Goal: Task Accomplishment & Management: Use online tool/utility

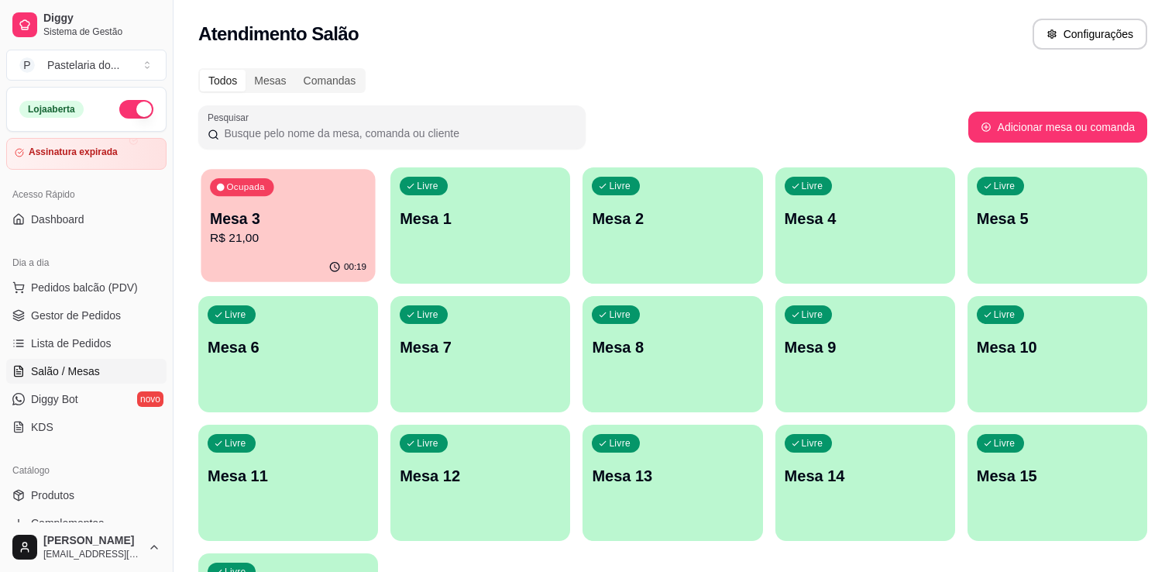
click at [257, 215] on body "Diggy Sistema de Gestão P Pastelaria do ... Loja aberta Assinatura expirada Ace…" at bounding box center [586, 286] width 1172 height 572
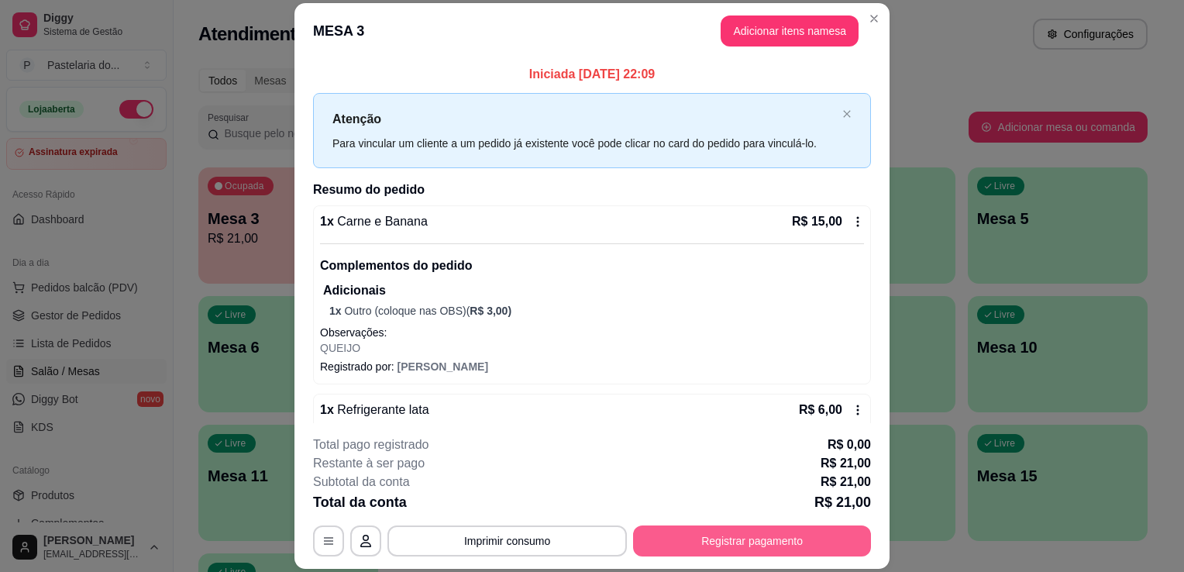
click at [684, 541] on button "Registrar pagamento" at bounding box center [752, 540] width 238 height 31
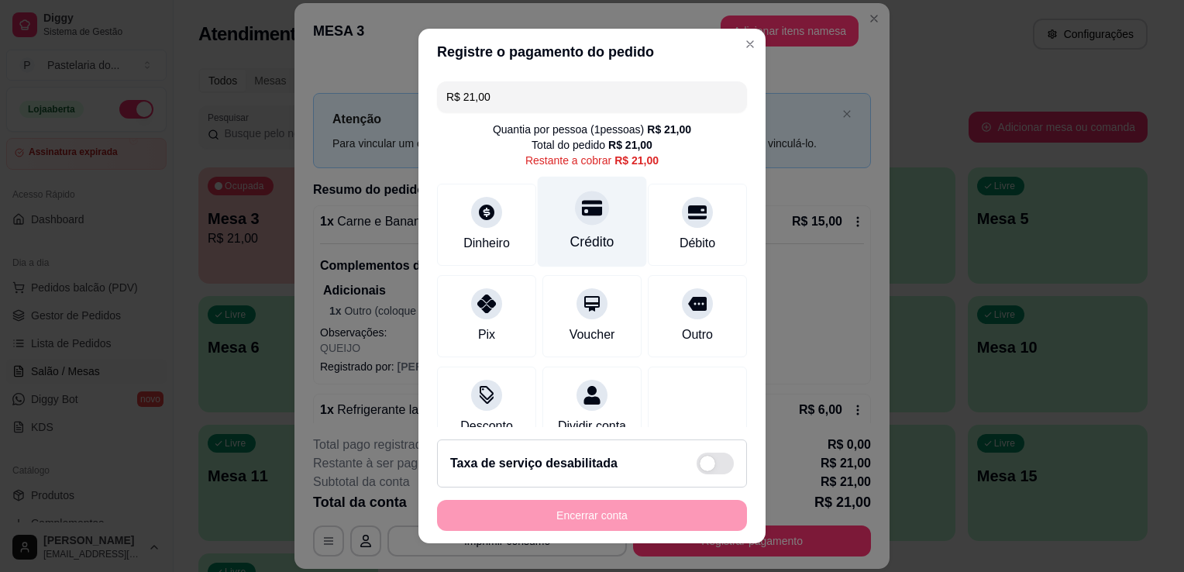
click at [593, 256] on div "Crédito" at bounding box center [592, 222] width 109 height 91
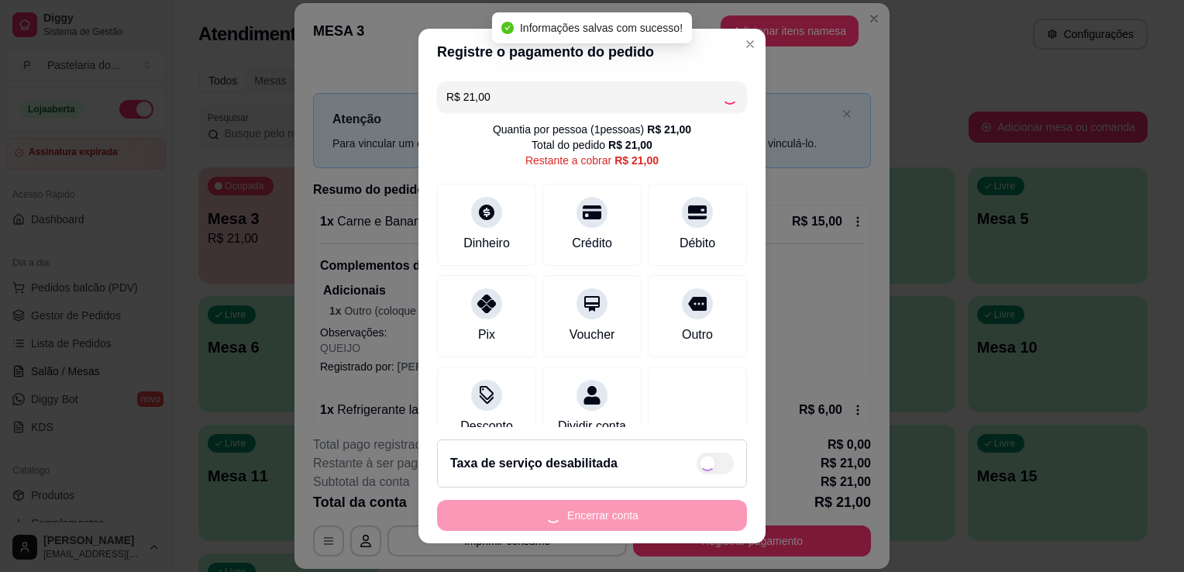
type input "R$ 0,00"
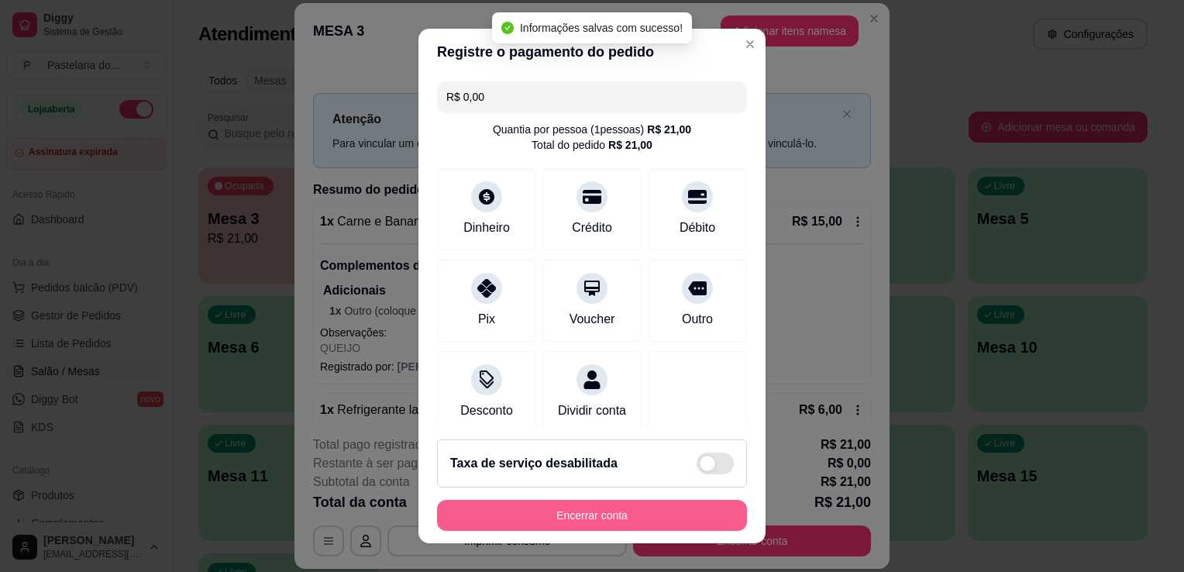
click at [716, 506] on button "Encerrar conta" at bounding box center [592, 515] width 310 height 31
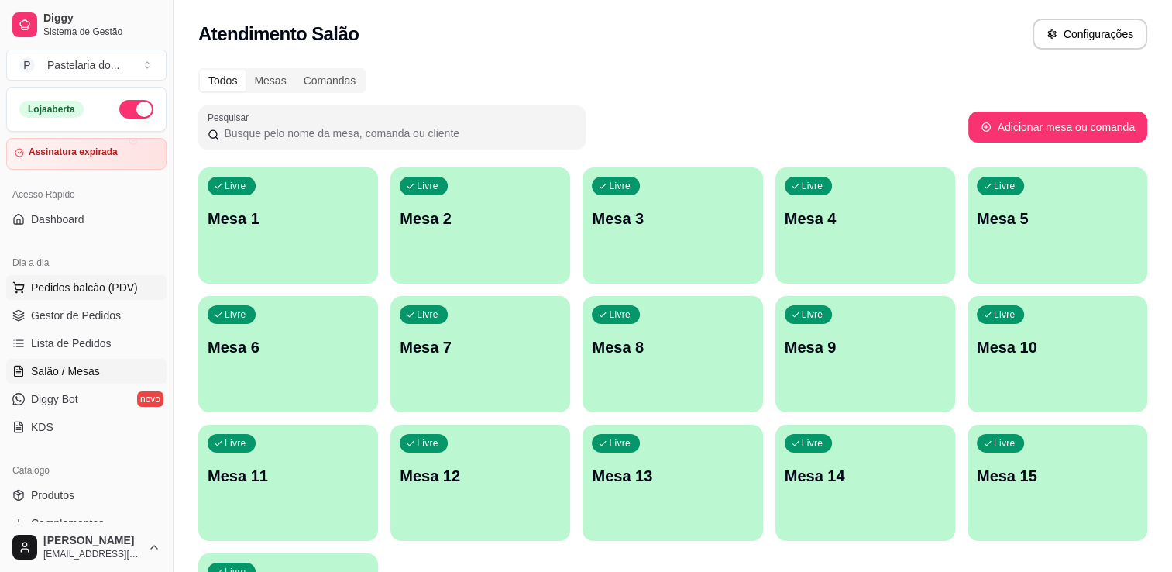
click at [77, 290] on span "Pedidos balcão (PDV)" at bounding box center [84, 287] width 107 height 15
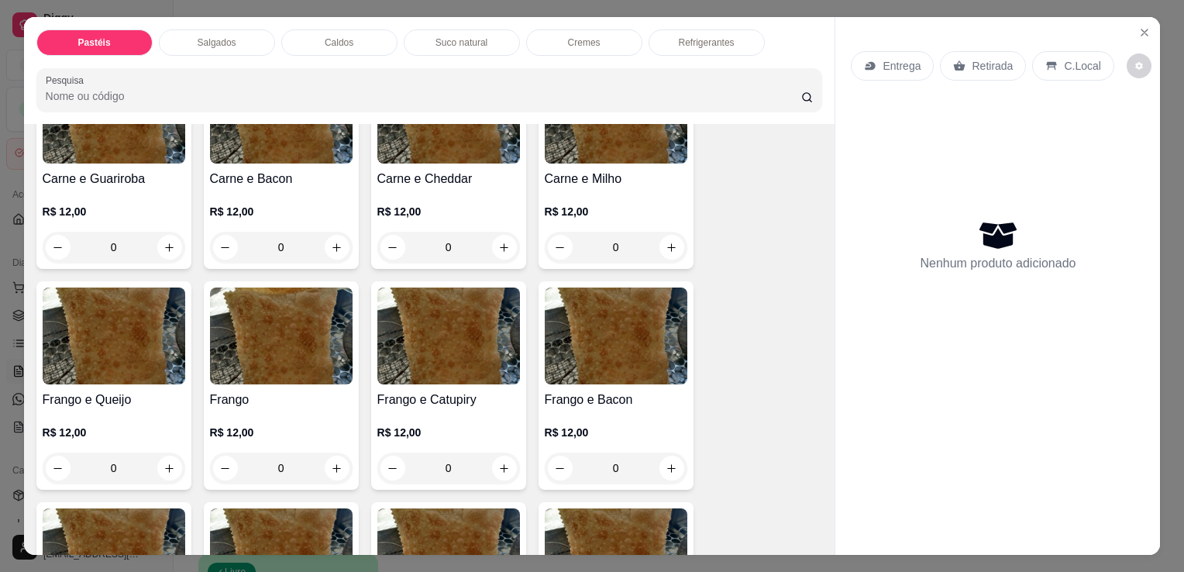
scroll to position [387, 0]
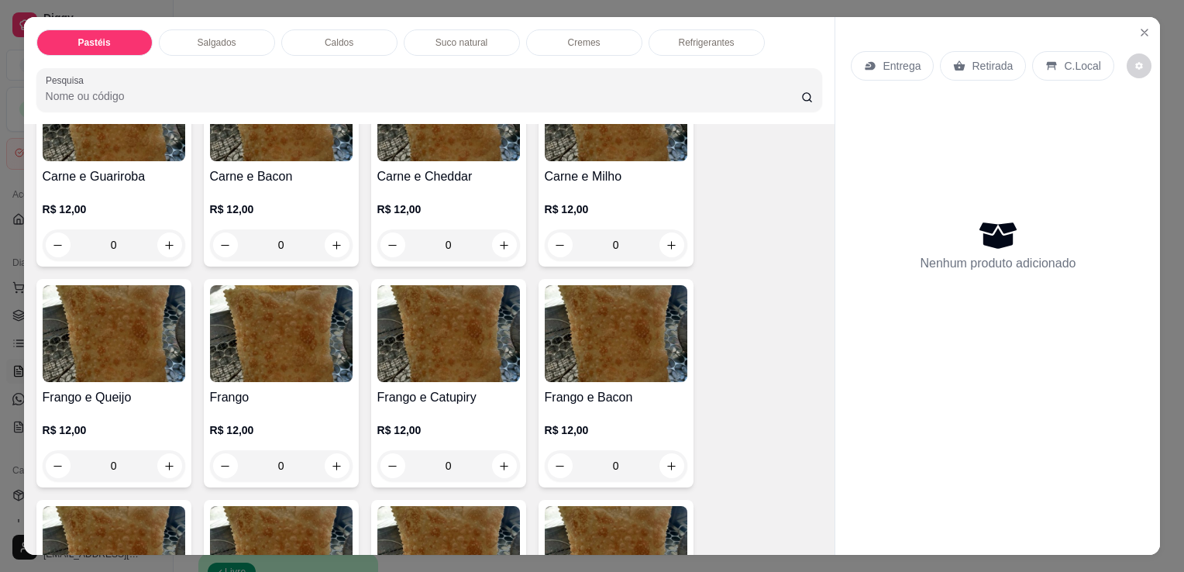
click at [575, 340] on img at bounding box center [616, 333] width 143 height 97
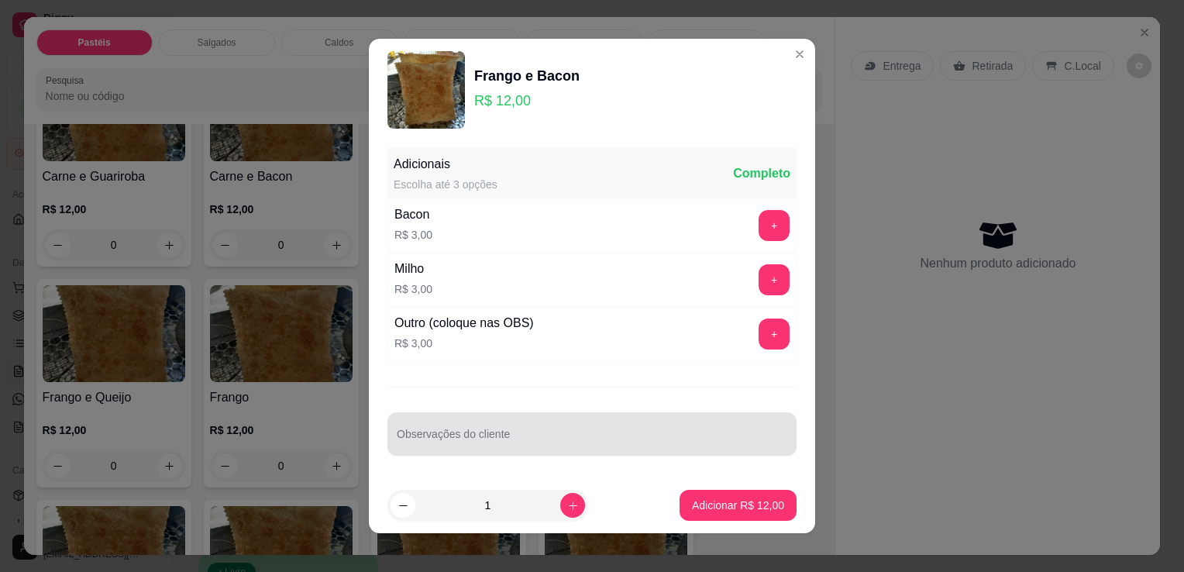
click at [657, 421] on div at bounding box center [592, 433] width 390 height 31
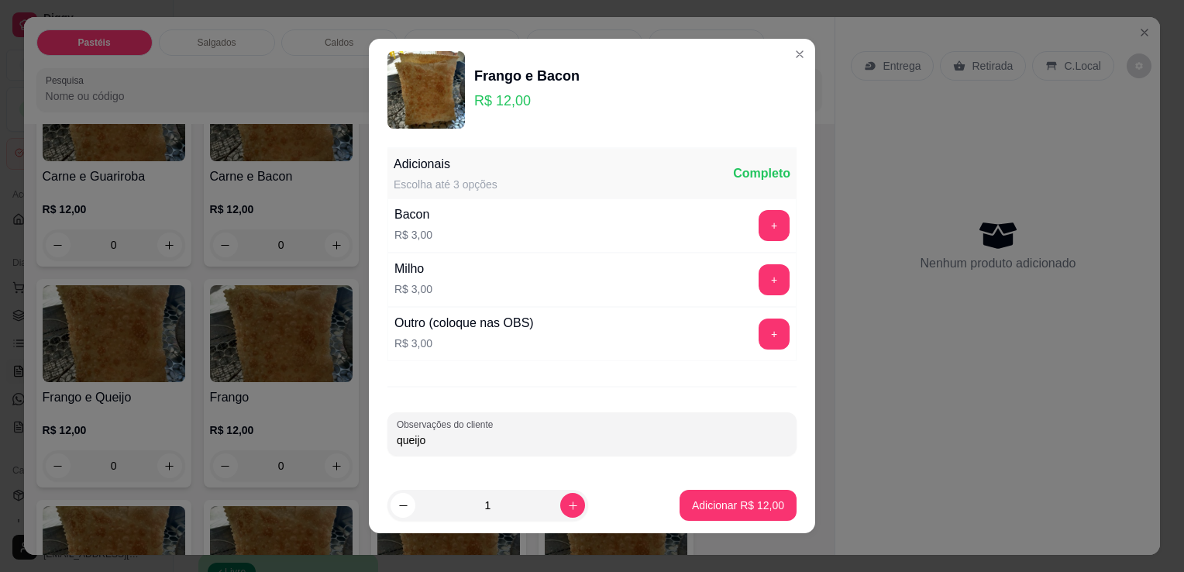
type input "queijo"
click at [771, 332] on button "+" at bounding box center [773, 333] width 31 height 31
click at [759, 331] on button "+" at bounding box center [774, 334] width 30 height 30
click at [691, 334] on button "-" at bounding box center [704, 333] width 31 height 31
click at [746, 503] on p "Adicionar R$ 15,00" at bounding box center [738, 504] width 92 height 15
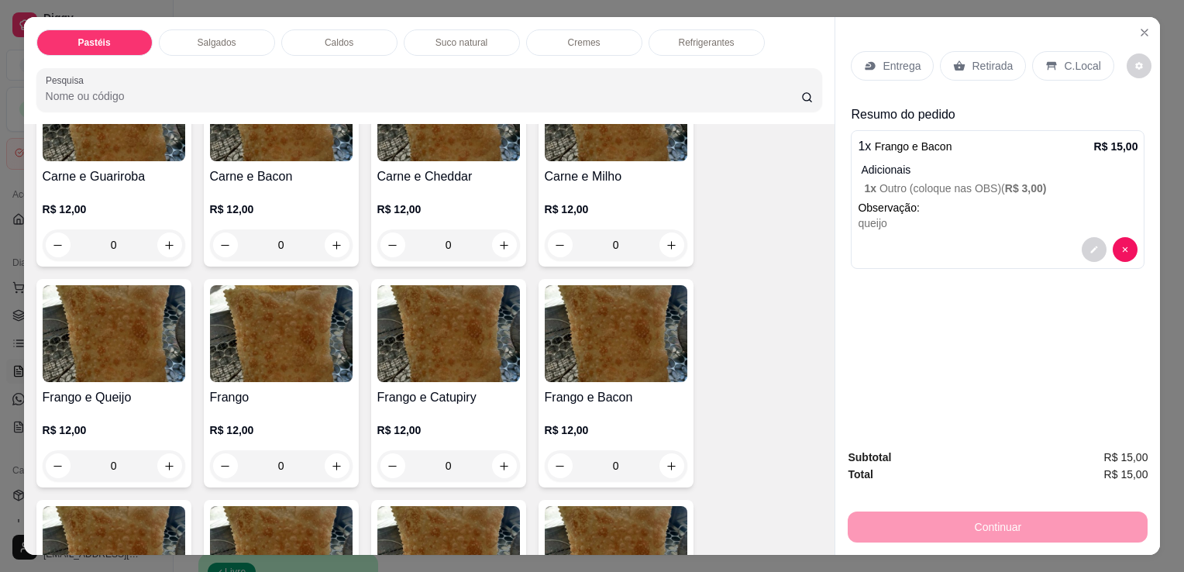
click at [706, 42] on p "Refrigerantes" at bounding box center [707, 42] width 56 height 12
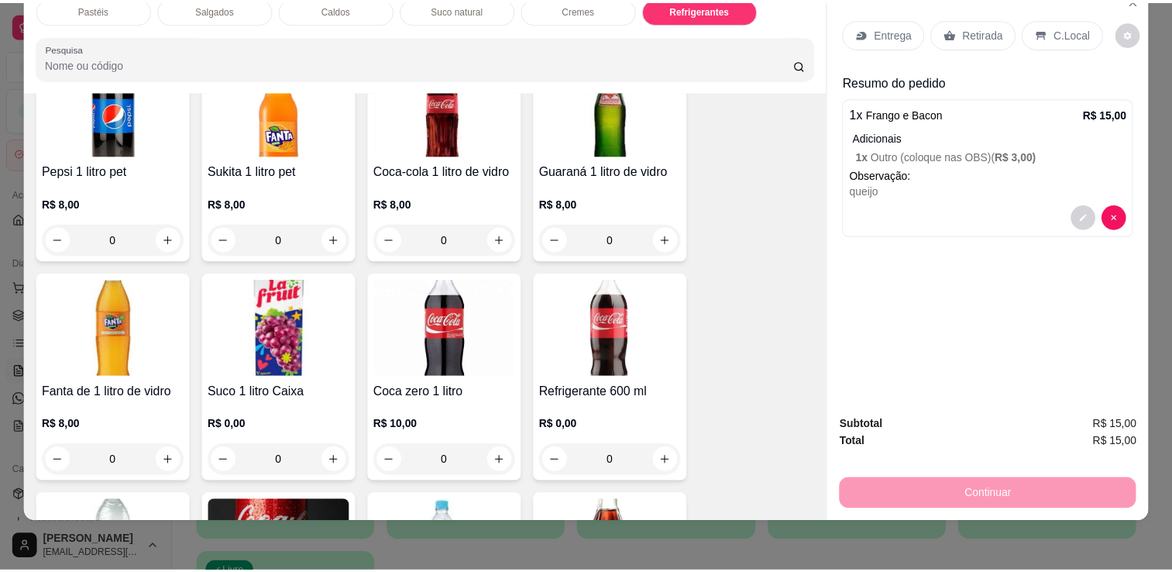
scroll to position [4593, 0]
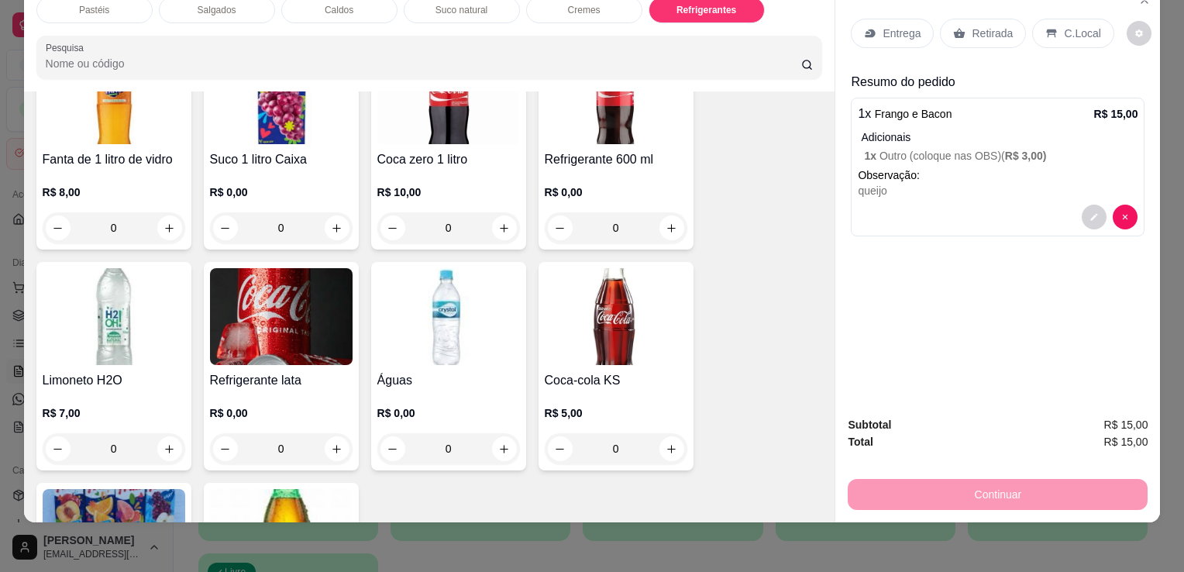
click at [297, 301] on img at bounding box center [281, 316] width 143 height 97
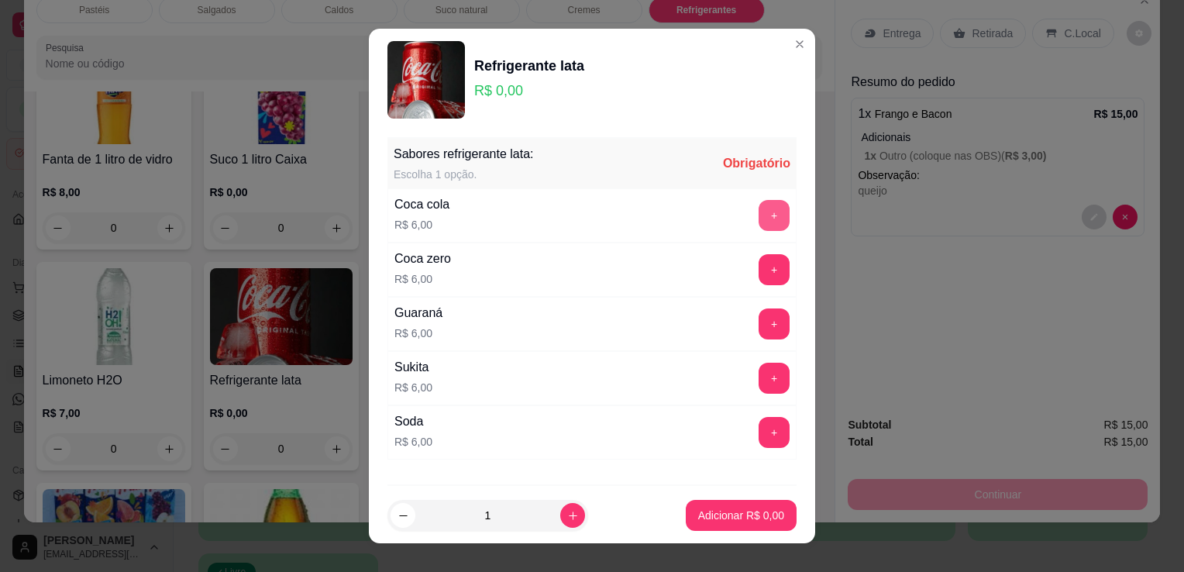
click at [758, 215] on button "+" at bounding box center [773, 215] width 31 height 31
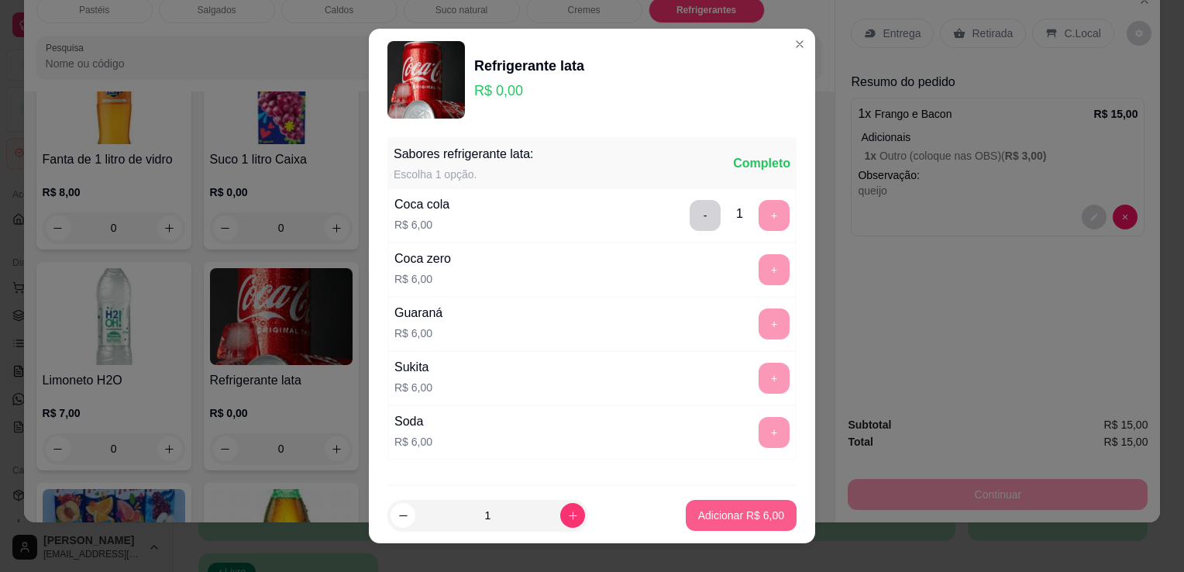
click at [733, 517] on p "Adicionar R$ 6,00" at bounding box center [741, 514] width 86 height 15
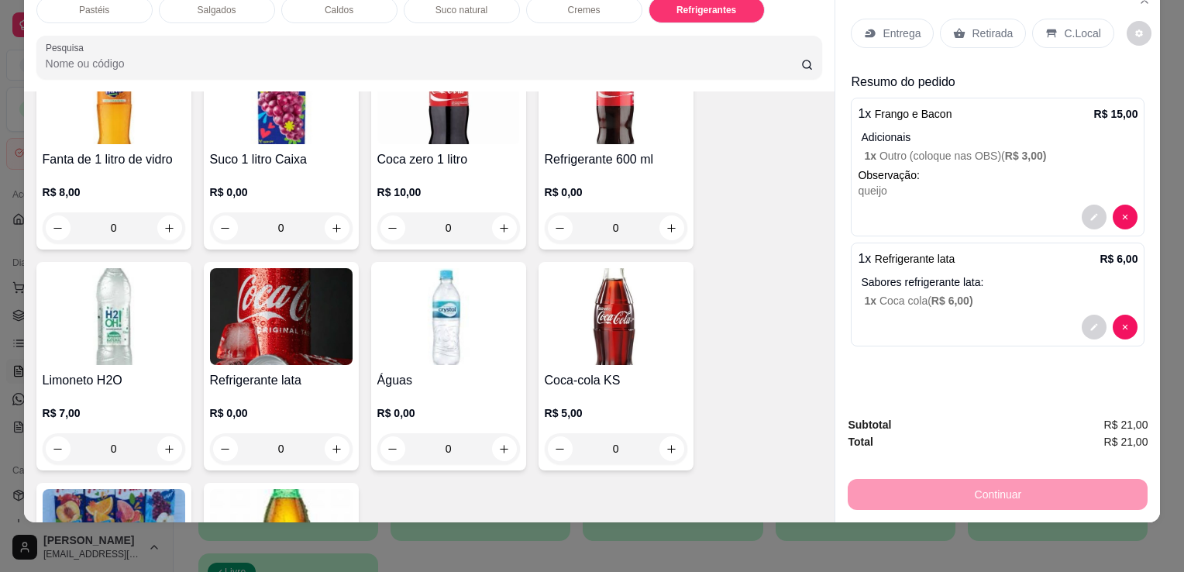
click at [973, 26] on p "Retirada" at bounding box center [991, 33] width 41 height 15
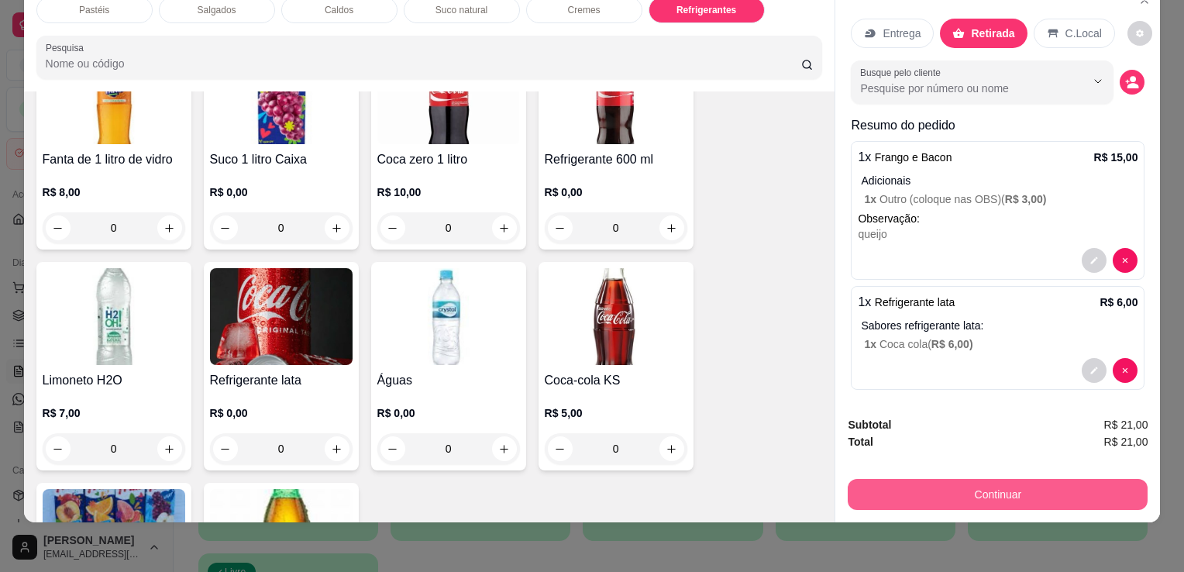
click at [988, 485] on button "Continuar" at bounding box center [997, 494] width 300 height 31
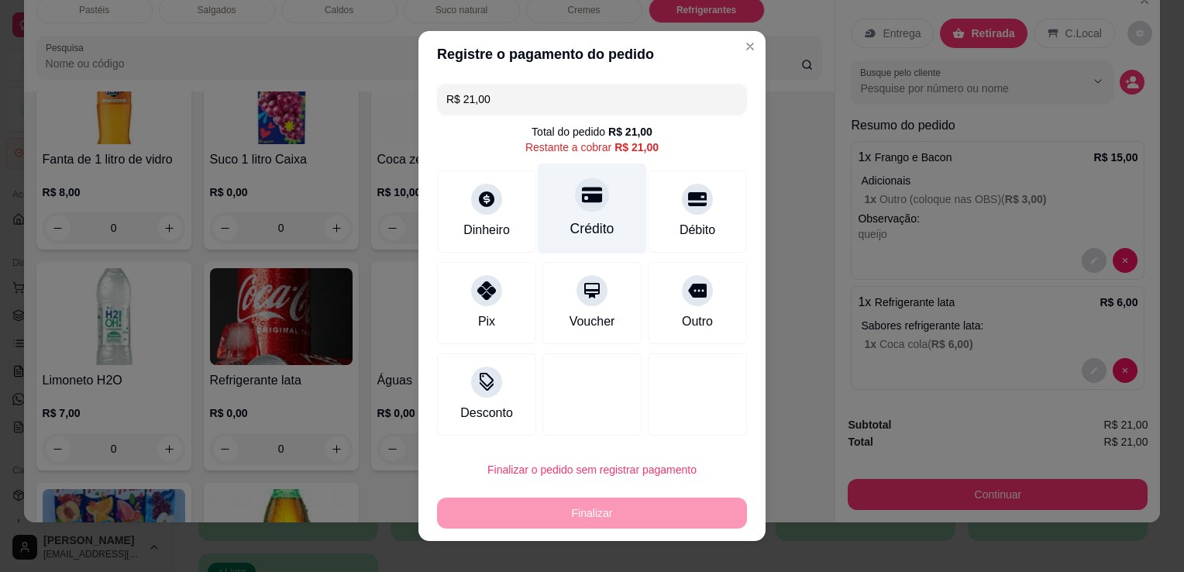
click at [570, 215] on div "Crédito" at bounding box center [592, 208] width 109 height 91
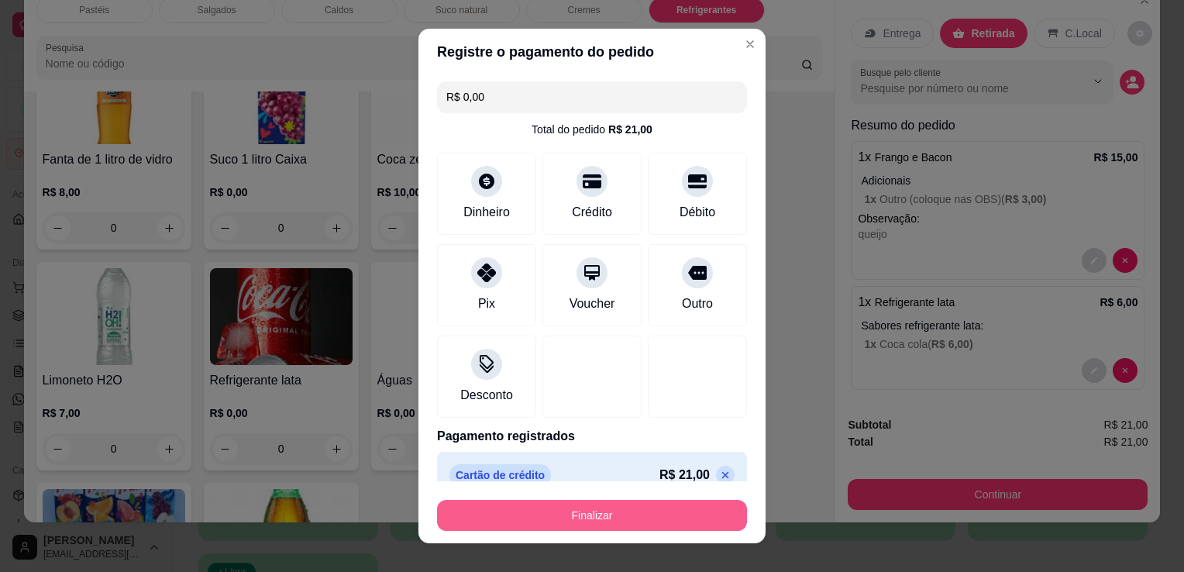
click at [627, 518] on button "Finalizar" at bounding box center [592, 515] width 310 height 31
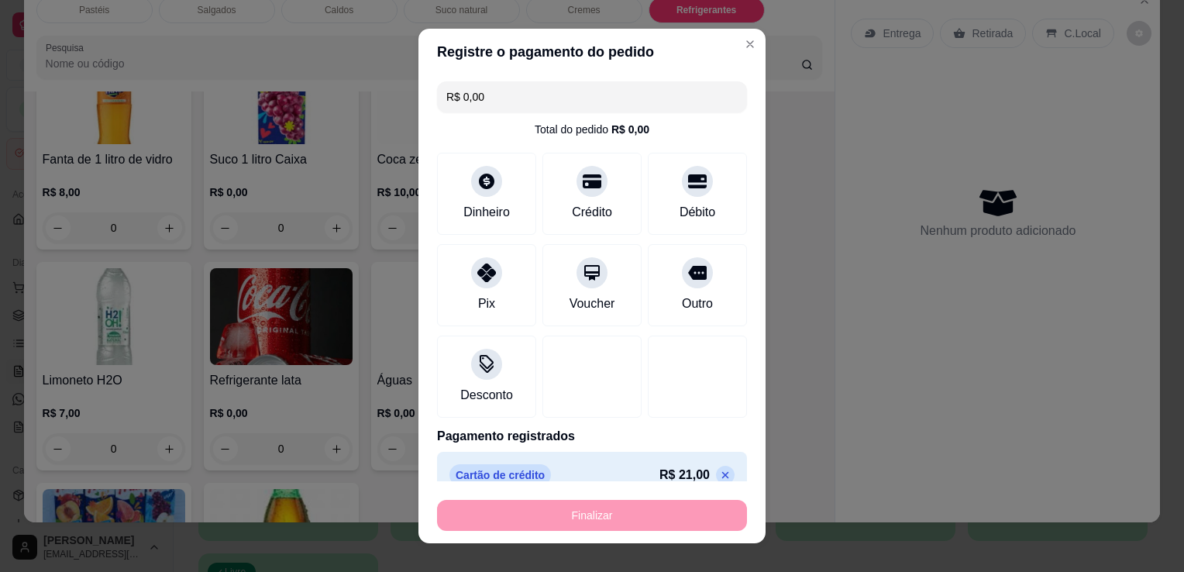
type input "-R$ 21,00"
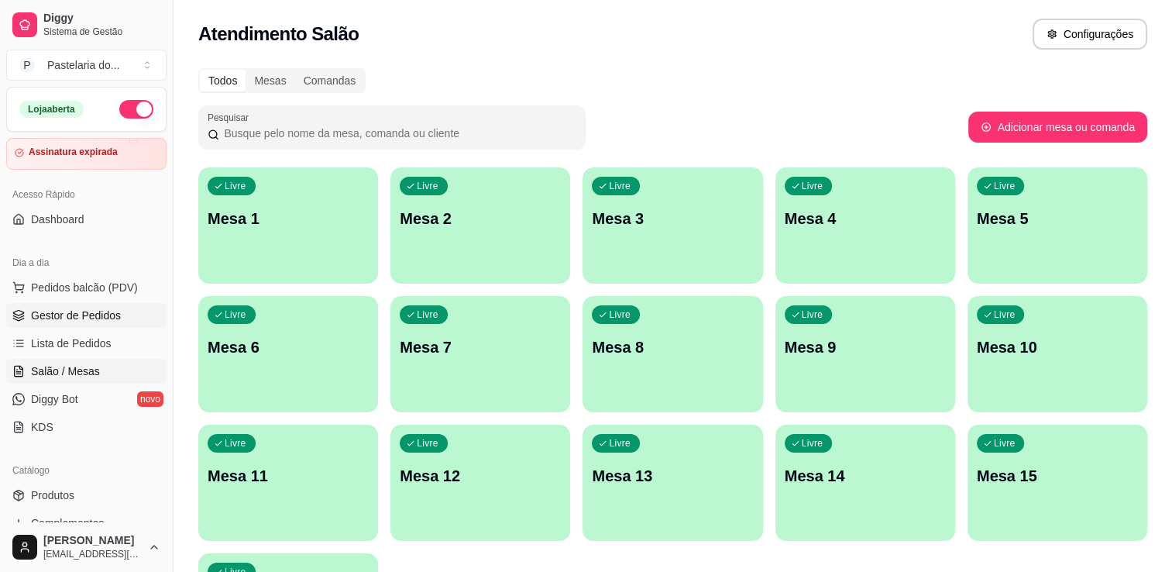
click at [108, 321] on span "Gestor de Pedidos" at bounding box center [76, 315] width 90 height 15
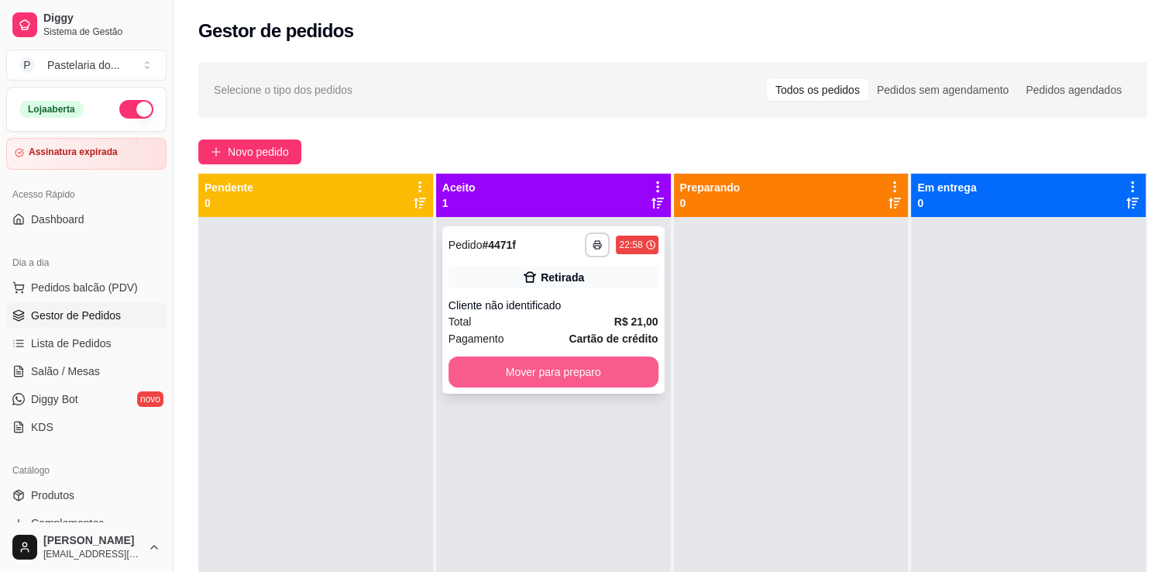
click at [579, 366] on button "Mover para preparo" at bounding box center [553, 371] width 210 height 31
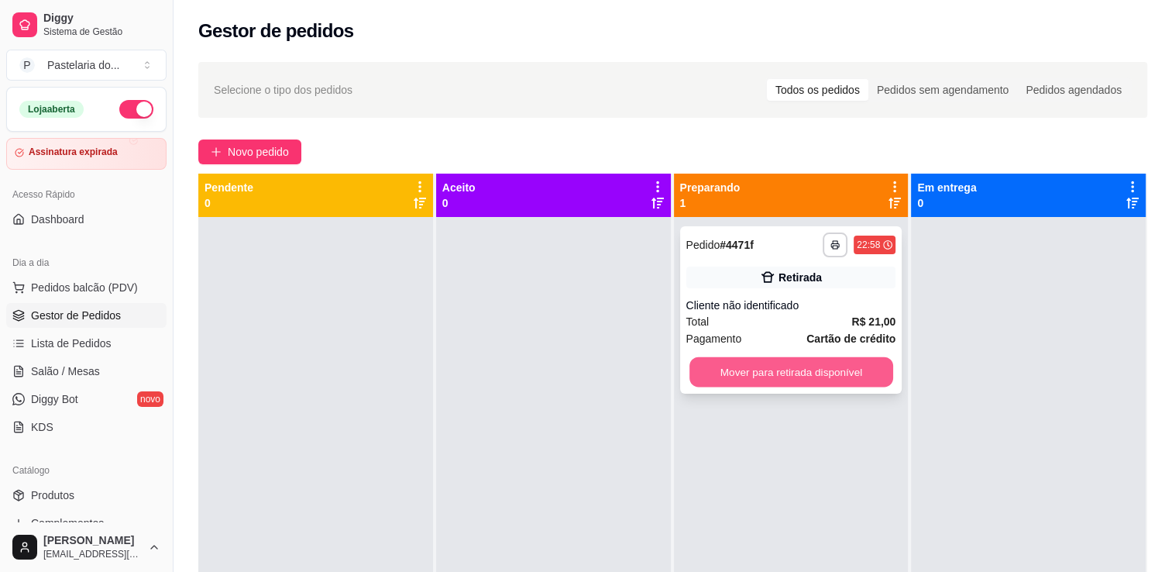
click at [752, 373] on button "Mover para retirada disponível" at bounding box center [791, 372] width 204 height 30
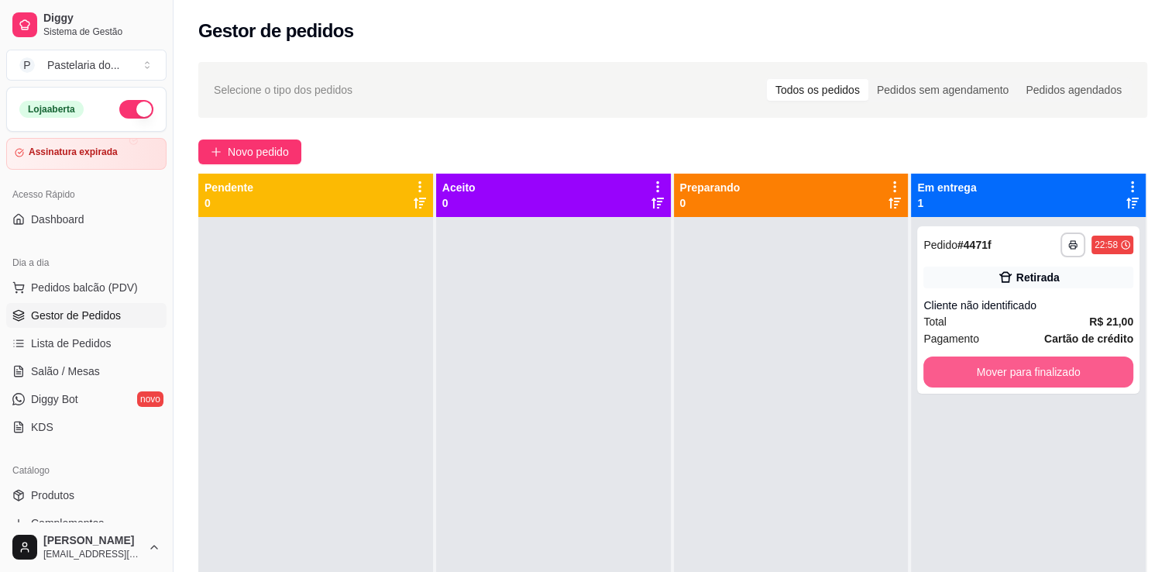
click at [978, 364] on button "Mover para finalizado" at bounding box center [1028, 371] width 210 height 31
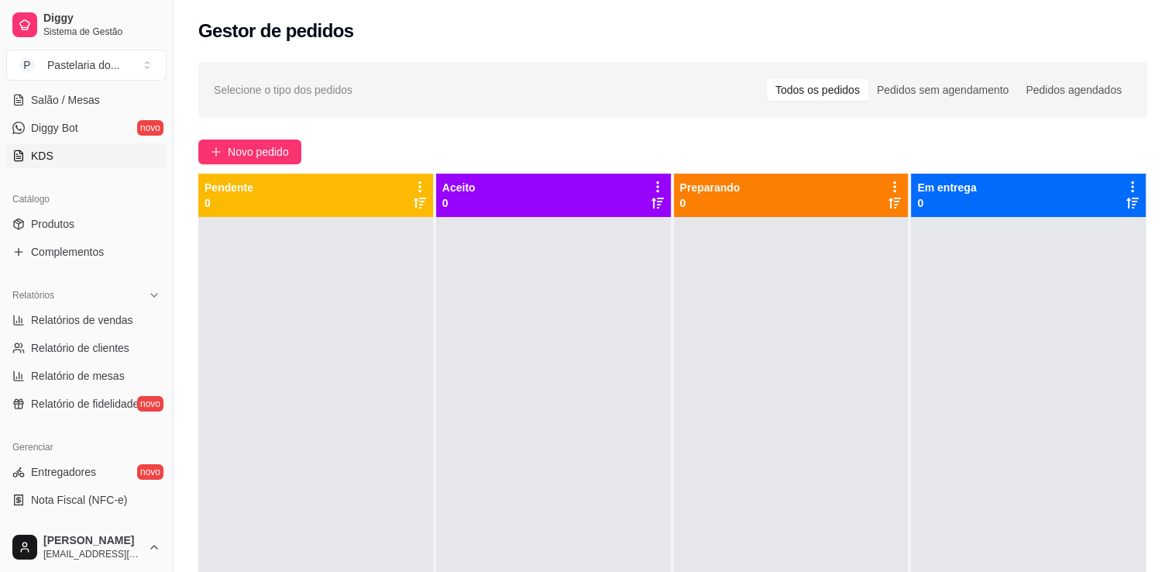
scroll to position [465, 0]
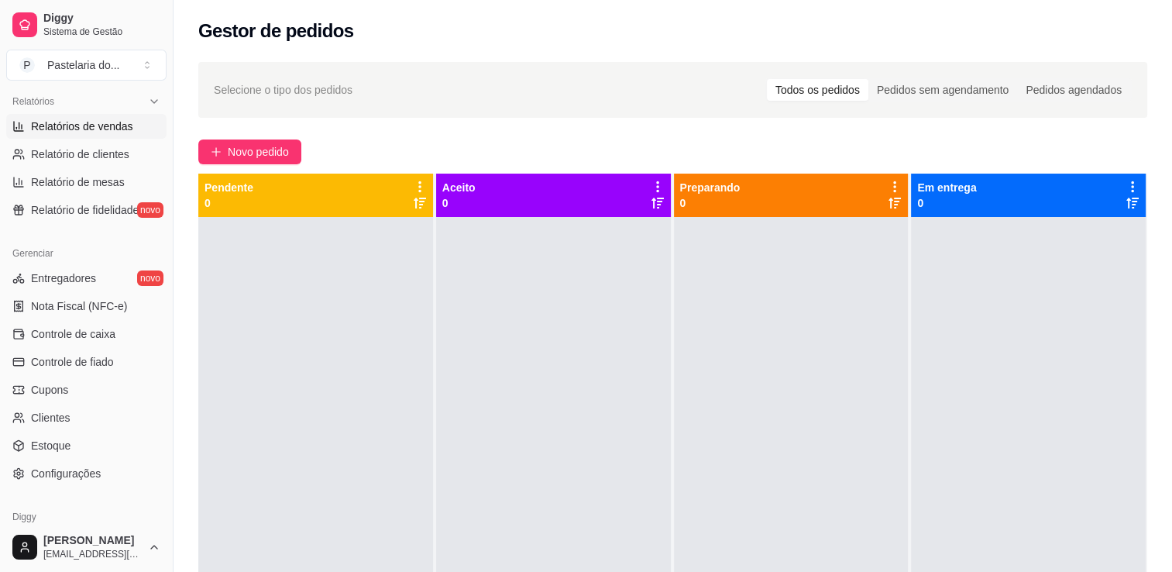
click at [123, 127] on span "Relatórios de vendas" at bounding box center [82, 126] width 102 height 15
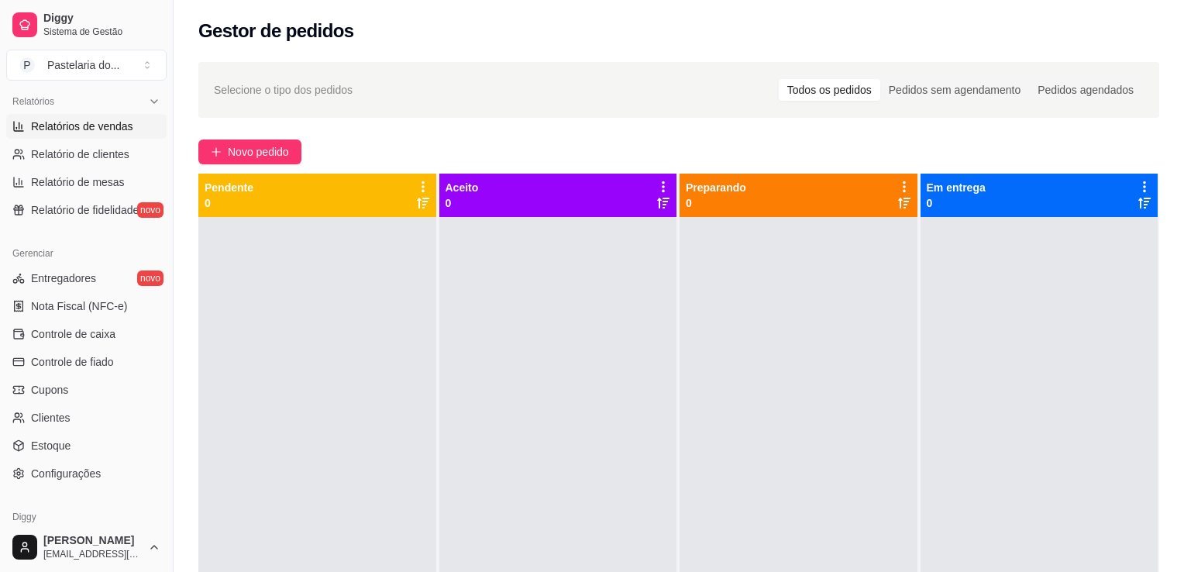
select select "ALL"
select select "0"
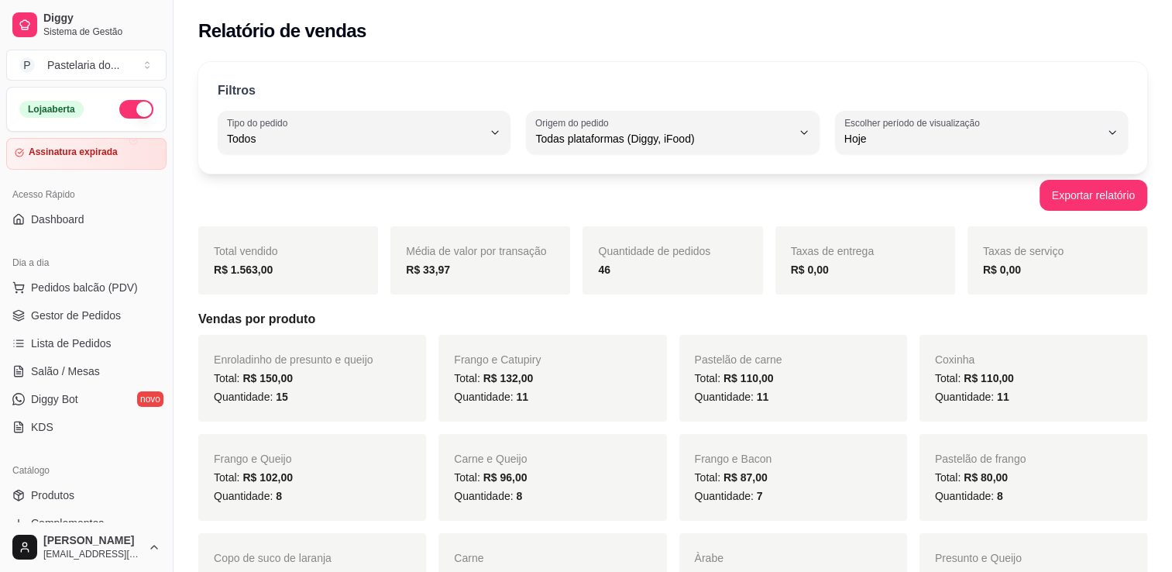
click at [119, 115] on button "button" at bounding box center [136, 109] width 34 height 19
